Goal: Information Seeking & Learning: Learn about a topic

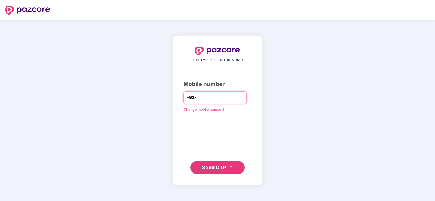
click at [224, 94] on input "number" at bounding box center [221, 97] width 45 height 9
type input "**********"
click at [220, 164] on span "Send OTP" at bounding box center [217, 168] width 31 height 8
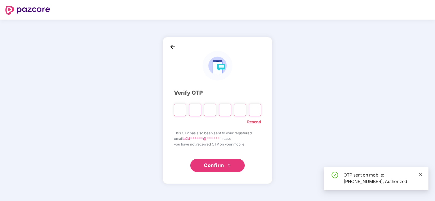
click at [421, 175] on icon "close" at bounding box center [420, 174] width 3 height 3
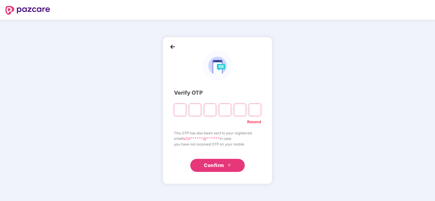
click at [180, 107] on input "Please enter verification code. Digit 1" at bounding box center [180, 110] width 12 height 13
type input "*"
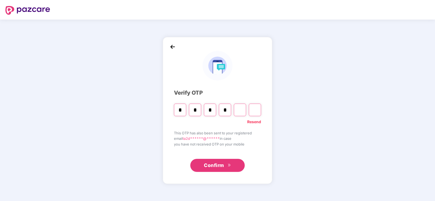
type input "*"
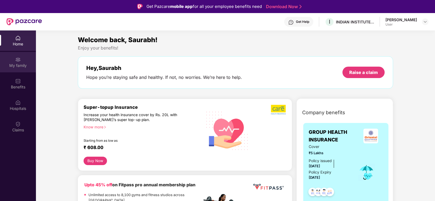
click at [17, 59] on img at bounding box center [17, 59] width 5 height 5
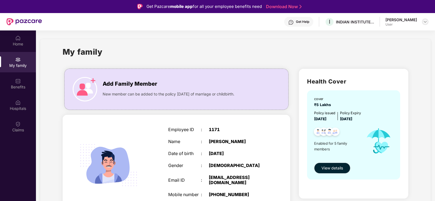
click at [425, 22] on img at bounding box center [425, 22] width 4 height 4
click at [312, 50] on div "My family" at bounding box center [236, 55] width 346 height 19
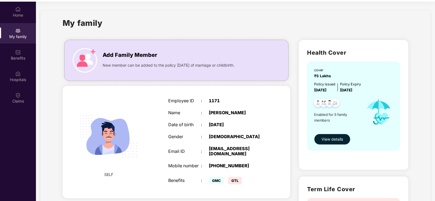
scroll to position [31, 0]
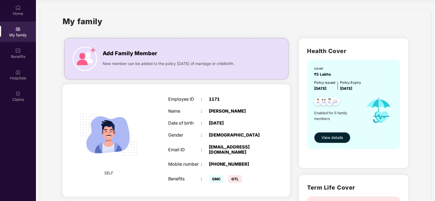
drag, startPoint x: 434, startPoint y: 45, endPoint x: 435, endPoint y: 80, distance: 35.4
click at [435, 80] on html "Get Pazcare mobile app for all your employee benefits need Download Now Get Hel…" at bounding box center [217, 69] width 435 height 201
click at [328, 137] on span "View details" at bounding box center [333, 138] width 22 height 6
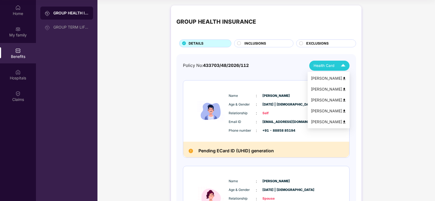
click at [336, 65] on div "Health Card" at bounding box center [331, 66] width 34 height 10
click at [326, 77] on div "[PERSON_NAME]" at bounding box center [328, 78] width 35 height 6
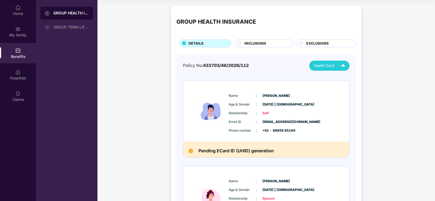
click at [259, 41] on span "INCLUSIONS" at bounding box center [256, 43] width 22 height 5
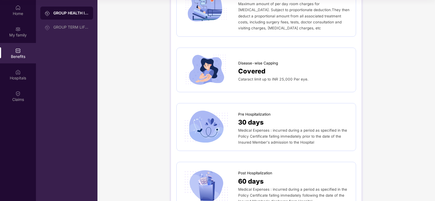
scroll to position [218, 0]
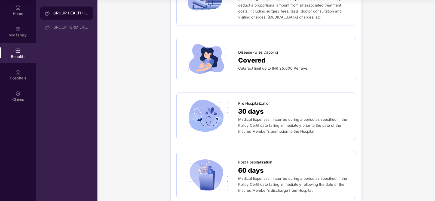
click at [263, 65] on div "Cataract limit up to INR 25,000 Per eye." at bounding box center [294, 68] width 112 height 6
click at [295, 59] on div "Covered" at bounding box center [294, 60] width 112 height 10
click at [257, 55] on span "Covered" at bounding box center [251, 60] width 27 height 10
click at [273, 55] on div "Covered" at bounding box center [294, 60] width 112 height 10
click at [269, 117] on span "Medical Expenses : incurred during a period as specified in the Policy Certific…" at bounding box center [292, 125] width 109 height 16
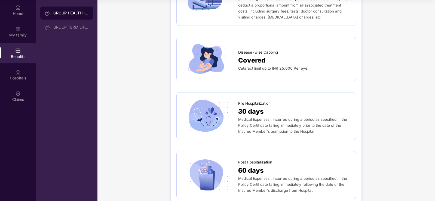
click at [76, 12] on div "GROUP HEALTH INSURANCE" at bounding box center [70, 12] width 35 height 5
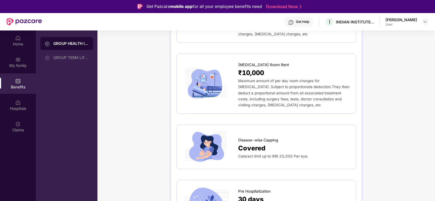
scroll to position [0, 0]
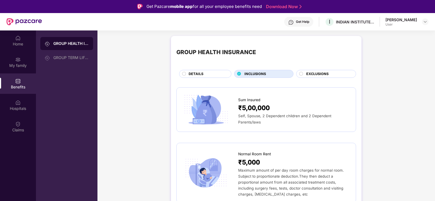
click at [186, 73] on div "DETAILS" at bounding box center [207, 74] width 42 height 6
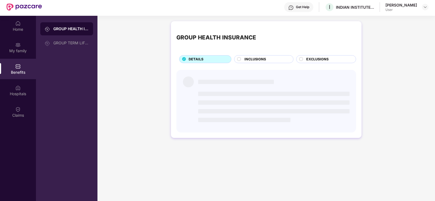
scroll to position [27, 0]
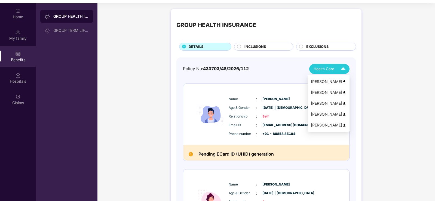
click at [325, 80] on div "[PERSON_NAME]" at bounding box center [328, 82] width 35 height 6
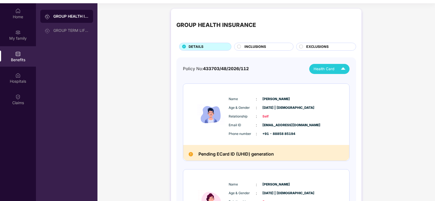
click at [240, 48] on circle at bounding box center [239, 47] width 4 height 4
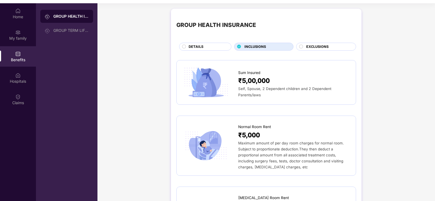
scroll to position [31, 0]
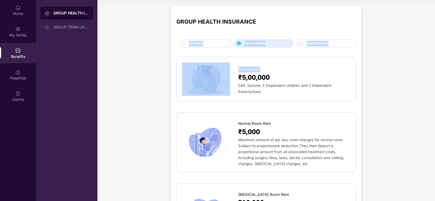
drag, startPoint x: 434, startPoint y: 31, endPoint x: 398, endPoint y: 76, distance: 57.5
click at [435, 57] on html "Get Pazcare mobile app for all your employee benefits need Download Now Get Hel…" at bounding box center [217, 69] width 435 height 201
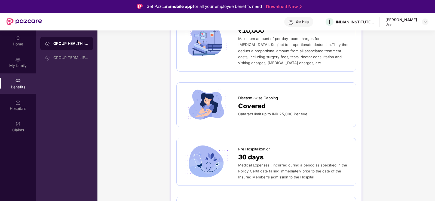
scroll to position [0, 0]
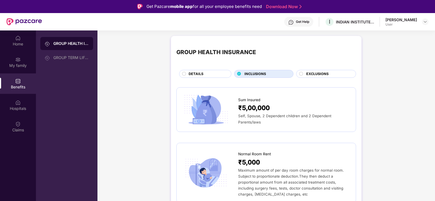
click at [184, 74] on circle at bounding box center [184, 74] width 4 height 4
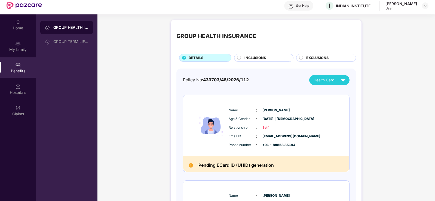
scroll to position [3, 0]
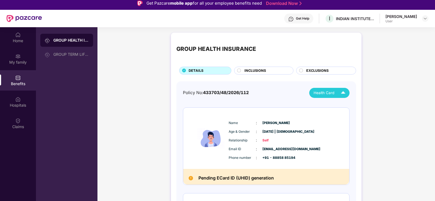
click at [337, 94] on div "Health Card" at bounding box center [331, 93] width 34 height 10
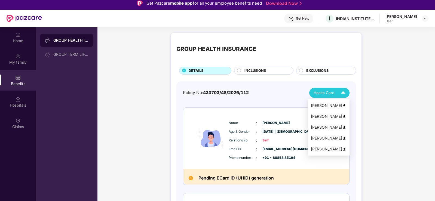
click at [327, 115] on div "[PERSON_NAME]" at bounding box center [328, 117] width 35 height 6
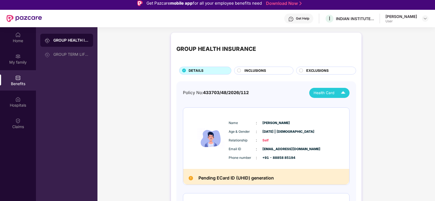
click at [342, 92] on img at bounding box center [344, 93] width 10 height 10
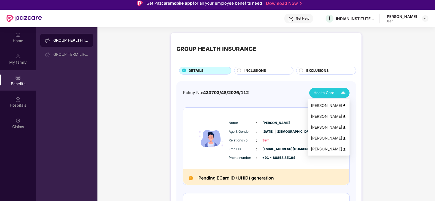
click at [323, 126] on div "[PERSON_NAME]" at bounding box center [328, 127] width 35 height 6
click at [330, 90] on span "Health Card" at bounding box center [324, 93] width 21 height 6
click at [324, 138] on div "[PERSON_NAME]" at bounding box center [328, 138] width 35 height 6
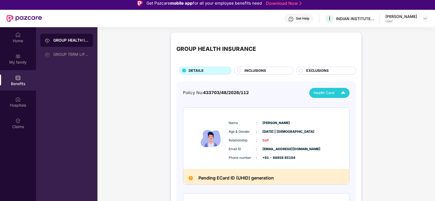
click at [332, 91] on span "Health Card" at bounding box center [324, 93] width 21 height 6
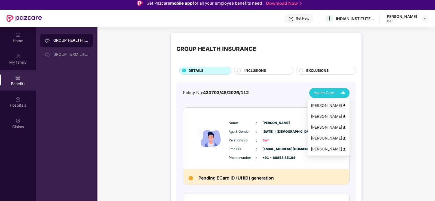
click at [326, 150] on div "[PERSON_NAME]" at bounding box center [328, 149] width 35 height 6
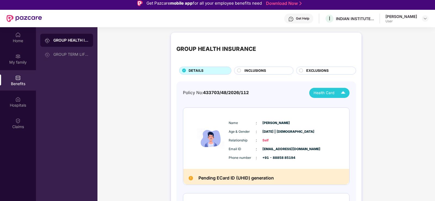
click at [249, 71] on span "INCLUSIONS" at bounding box center [256, 70] width 22 height 5
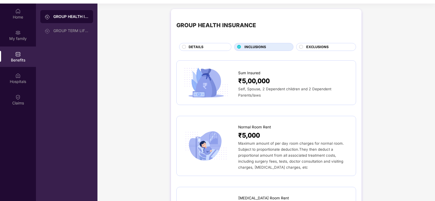
scroll to position [31, 0]
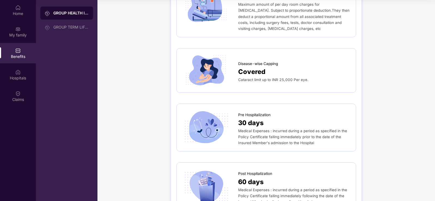
scroll to position [206, 0]
click at [238, 78] on span "Cataract limit up to INR 25,000 Per eye." at bounding box center [273, 80] width 70 height 4
click at [256, 71] on span "Covered" at bounding box center [251, 72] width 27 height 10
click at [256, 70] on span "Covered" at bounding box center [251, 72] width 27 height 10
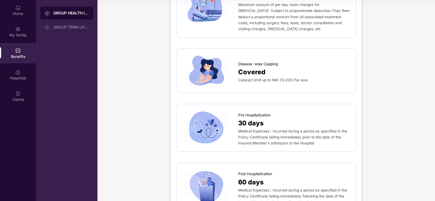
scroll to position [0, 0]
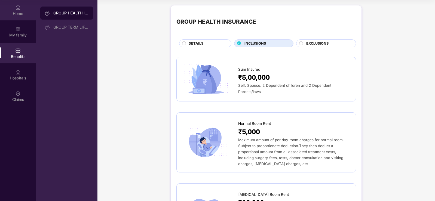
click at [20, 14] on div "Home" at bounding box center [18, 13] width 36 height 5
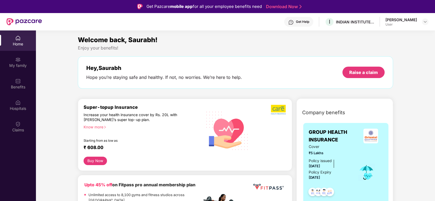
click at [303, 22] on div "Get Help" at bounding box center [302, 22] width 13 height 4
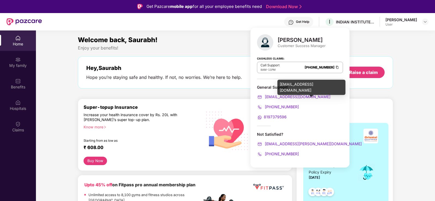
click at [281, 96] on span "[EMAIL_ADDRESS][DOMAIN_NAME]" at bounding box center [297, 97] width 67 height 5
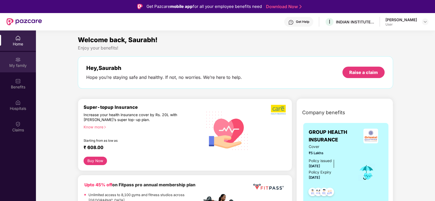
click at [18, 62] on div "My family" at bounding box center [18, 62] width 36 height 20
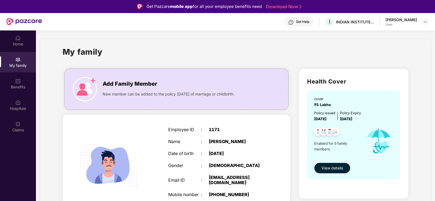
click at [328, 168] on span "View details" at bounding box center [333, 168] width 22 height 6
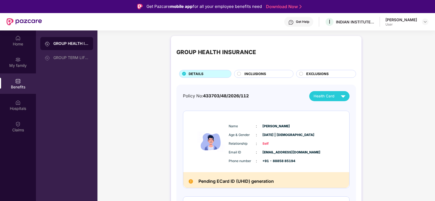
click at [252, 73] on span "INCLUSIONS" at bounding box center [256, 73] width 22 height 5
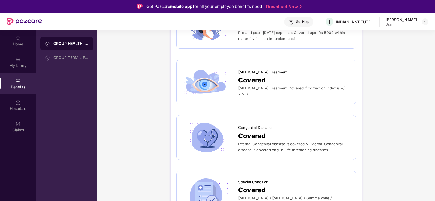
click at [67, 57] on div "GROUP TERM LIFE INSURANCE" at bounding box center [70, 58] width 35 height 4
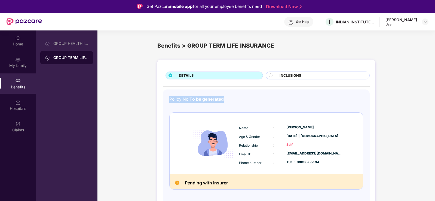
drag, startPoint x: 163, startPoint y: 99, endPoint x: 273, endPoint y: 98, distance: 109.5
click at [273, 98] on div "Policy No: To be generated Name : [PERSON_NAME] Age & Gender : [DATE] | [DEMOGR…" at bounding box center [266, 150] width 207 height 120
click at [273, 77] on div at bounding box center [273, 76] width 8 height 5
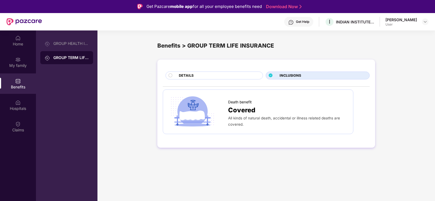
click at [168, 74] on div "DETAILS" at bounding box center [214, 76] width 97 height 8
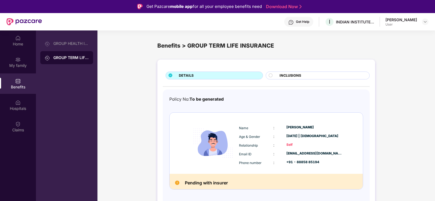
click at [414, 87] on div "DETAILS INCLUSIONS Policy No: To be generated Name : [PERSON_NAME] Age & Gender…" at bounding box center [266, 140] width 338 height 167
click at [410, 83] on div "DETAILS INCLUSIONS Policy No: To be generated Name : [PERSON_NAME] Age & Gender…" at bounding box center [266, 140] width 338 height 167
